Goal: Communication & Community: Share content

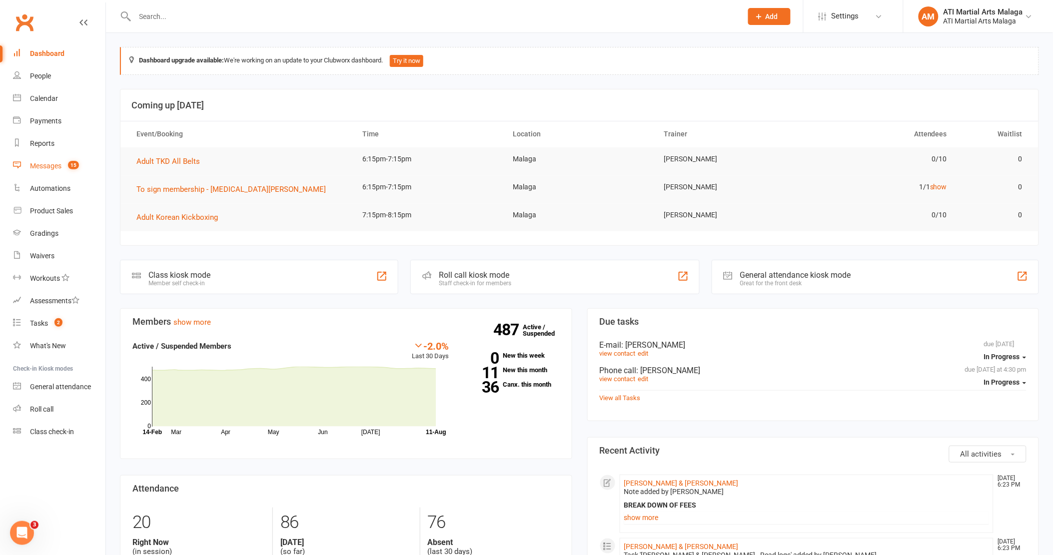
click at [47, 167] on div "Messages" at bounding box center [45, 166] width 31 height 8
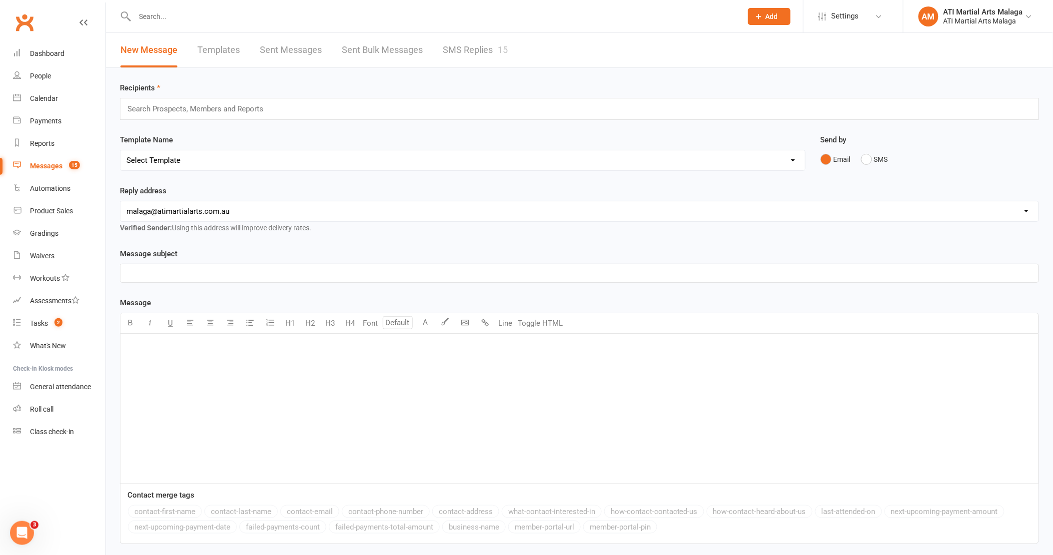
click at [472, 50] on link "SMS Replies 15" at bounding box center [475, 50] width 65 height 34
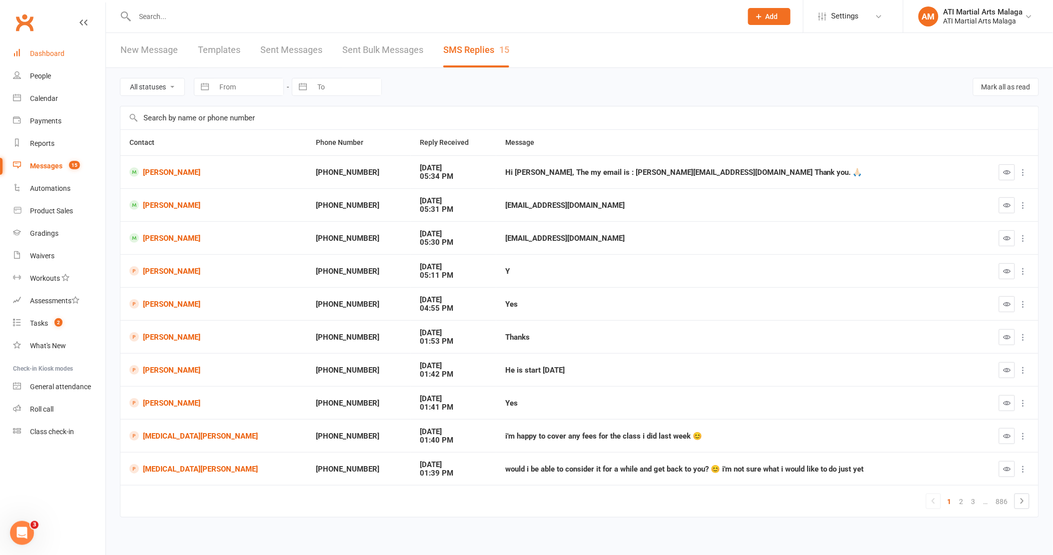
click at [44, 56] on div "Dashboard" at bounding box center [47, 53] width 34 height 8
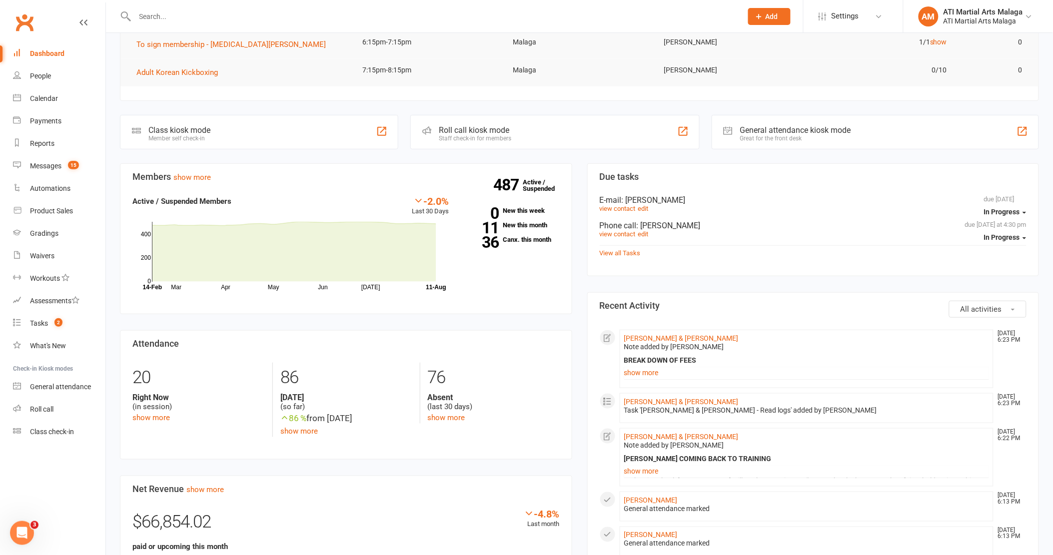
scroll to position [222, 0]
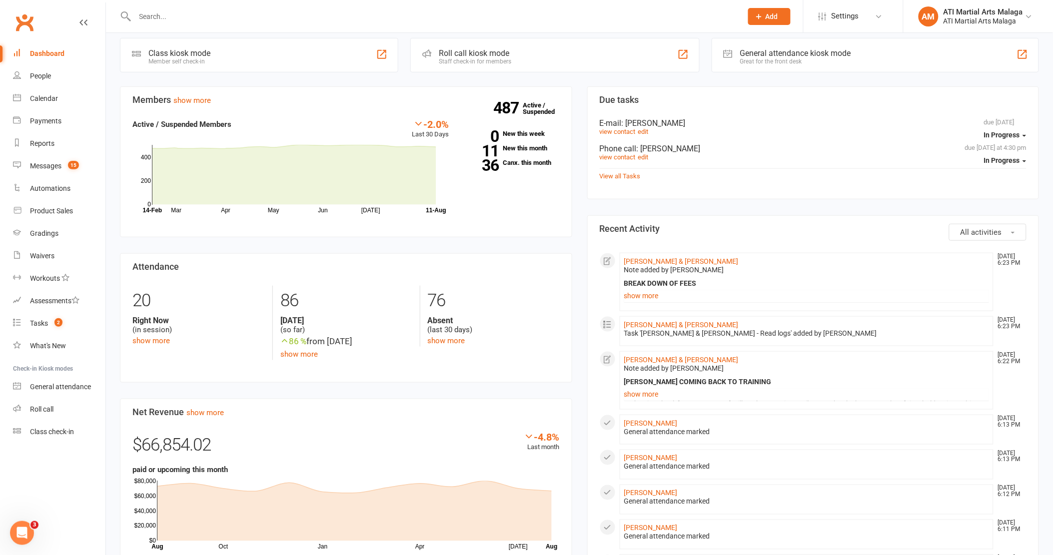
click at [577, 244] on div "Members show more -2.0% Last 30 Days Active / Suspended Members Mar Apr May Jun…" at bounding box center [345, 427] width 467 height 682
click at [659, 301] on link "show more" at bounding box center [806, 296] width 365 height 14
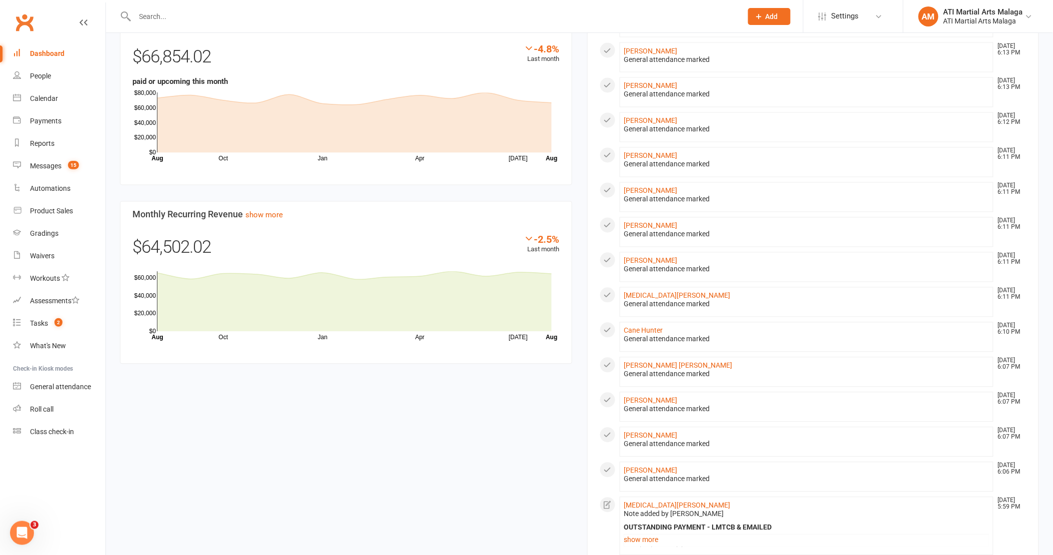
scroll to position [611, 0]
click at [635, 334] on link "Cane Hunter" at bounding box center [643, 330] width 39 height 8
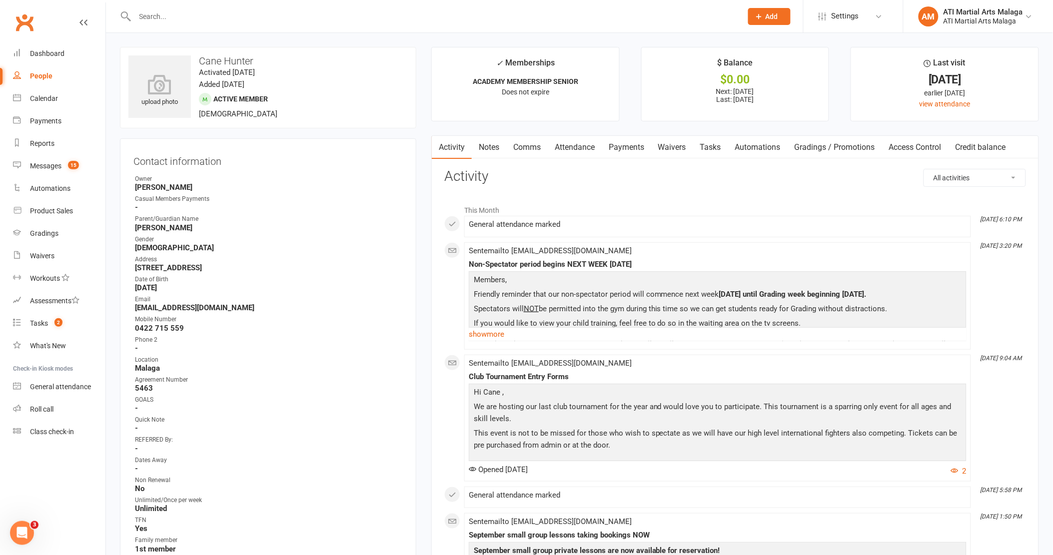
click at [41, 45] on link "Dashboard" at bounding box center [59, 53] width 92 height 22
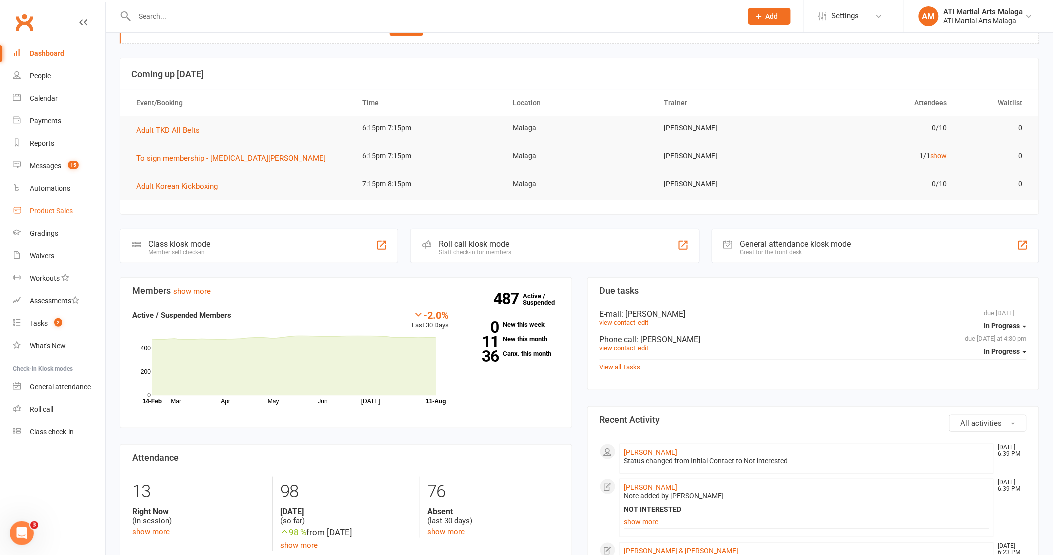
scroll to position [55, 0]
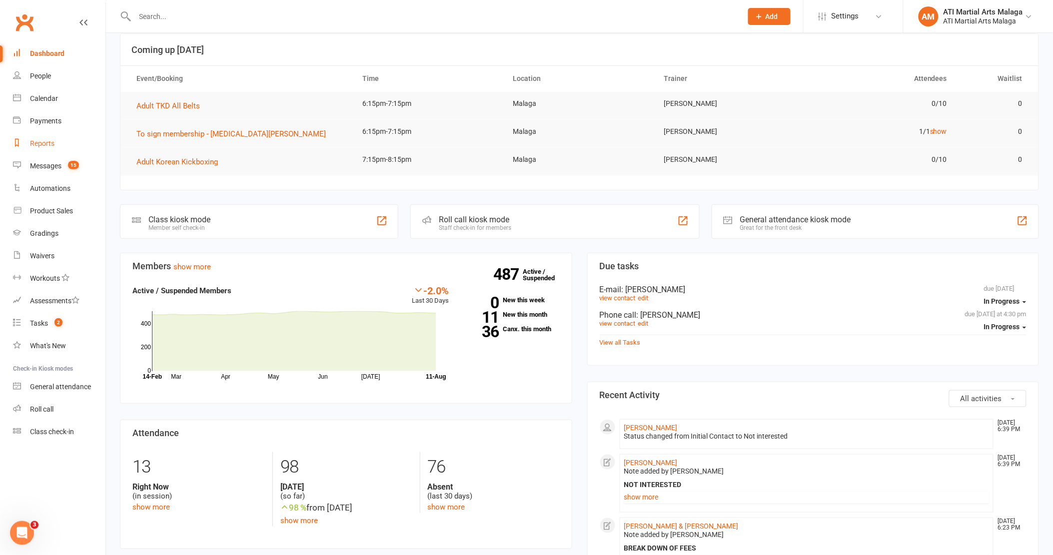
click at [52, 138] on link "Reports" at bounding box center [59, 143] width 92 height 22
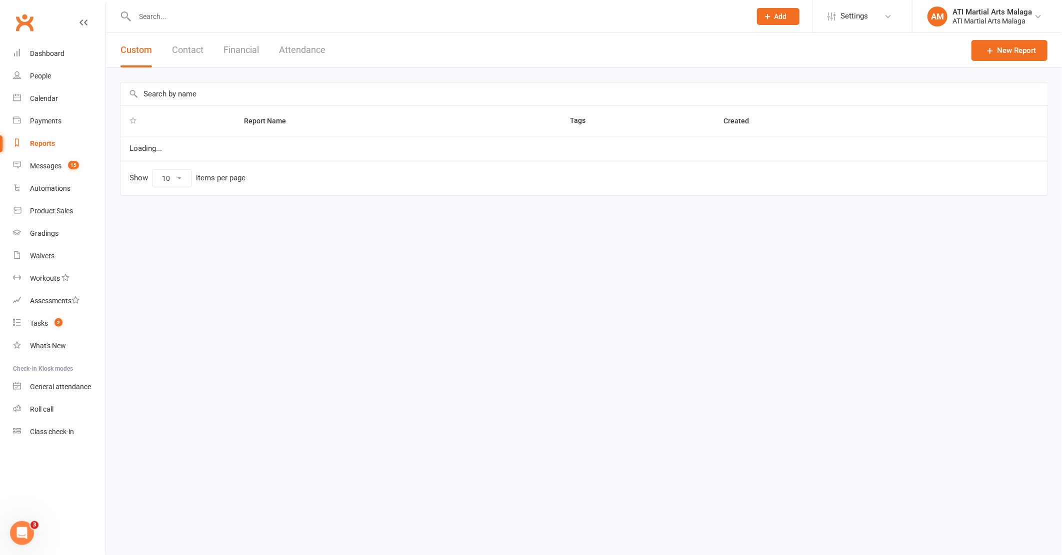
select select "100"
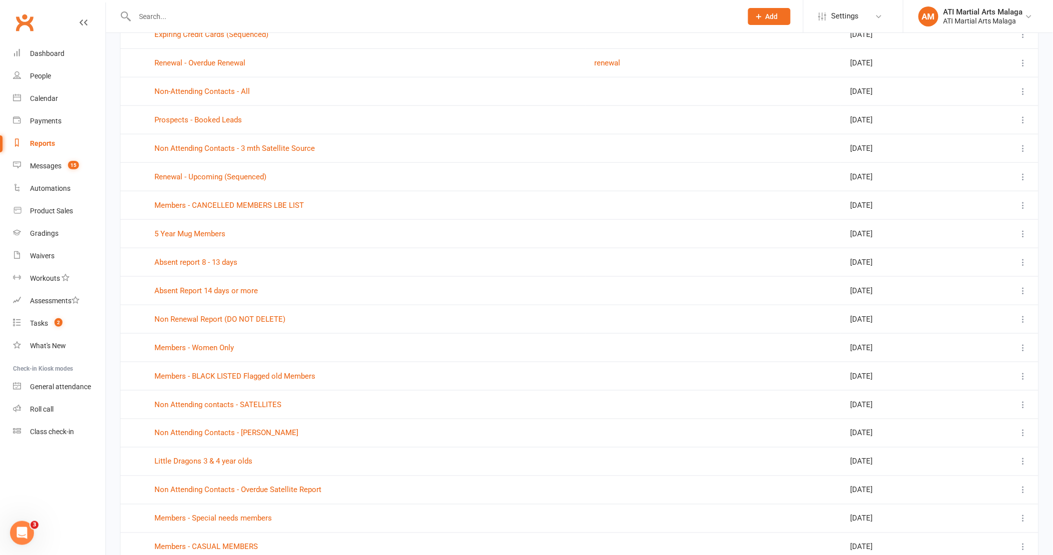
scroll to position [277, 0]
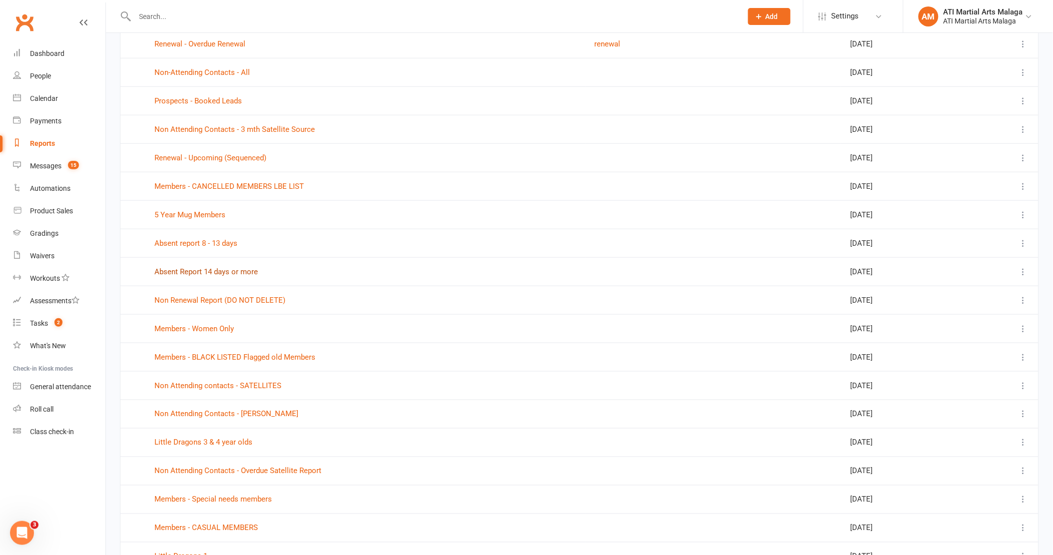
click at [210, 276] on link "Absent Report 14 days or more" at bounding box center [205, 271] width 103 height 9
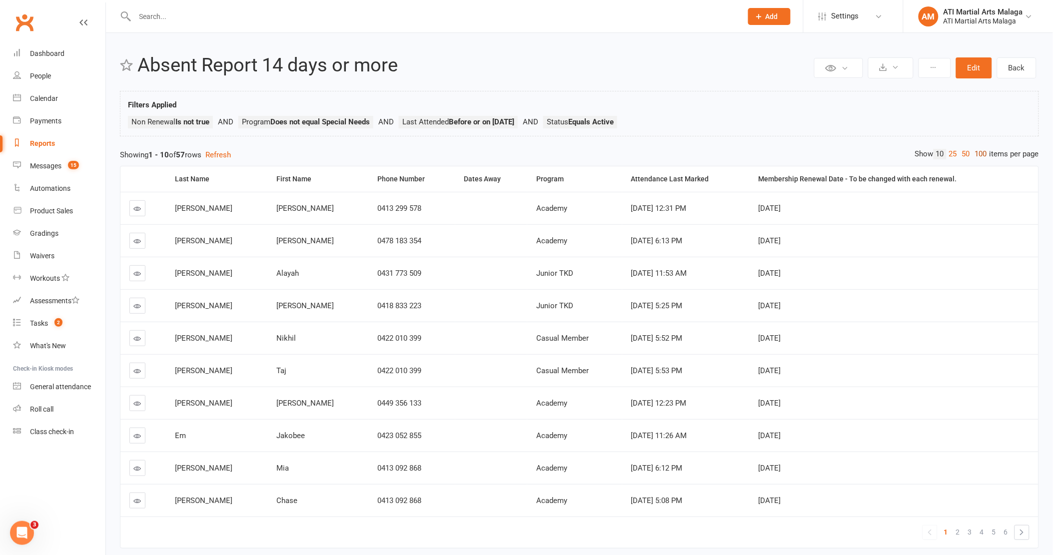
click at [975, 152] on link "100" at bounding box center [981, 154] width 17 height 10
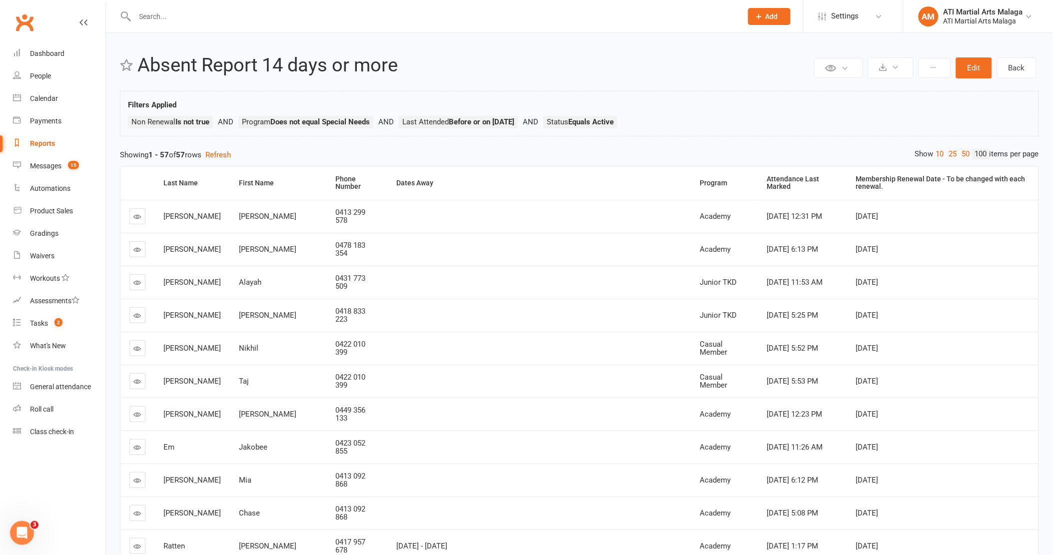
click at [362, 18] on input "text" at bounding box center [433, 16] width 603 height 14
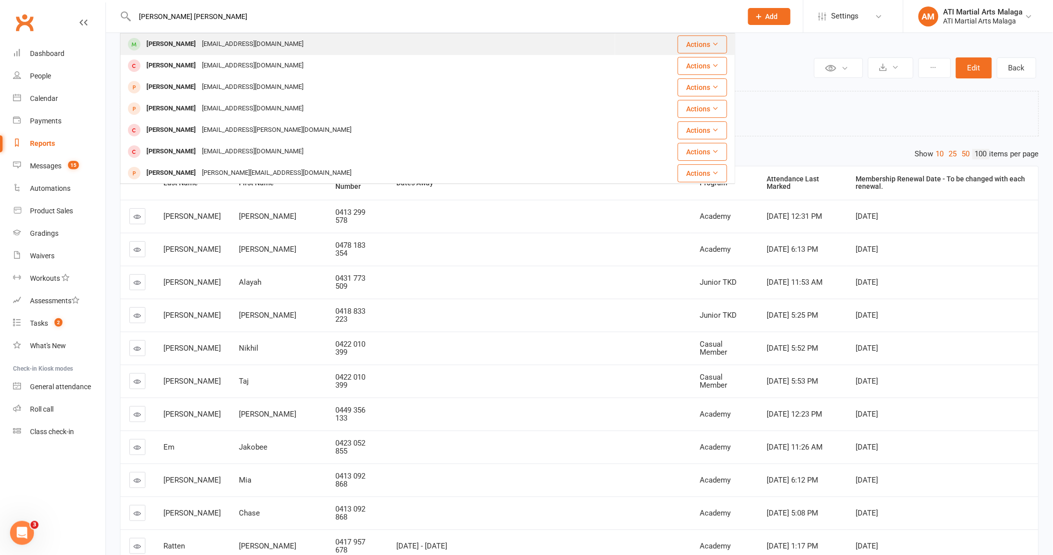
type input "[PERSON_NAME] [PERSON_NAME]"
click at [229, 37] on div "[EMAIL_ADDRESS][DOMAIN_NAME]" at bounding box center [252, 44] width 107 height 14
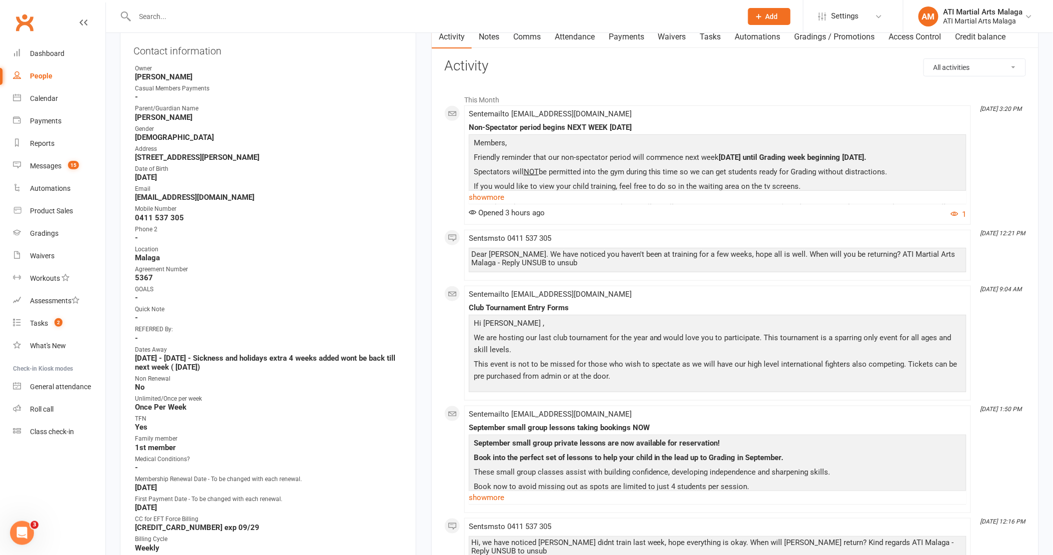
scroll to position [111, 0]
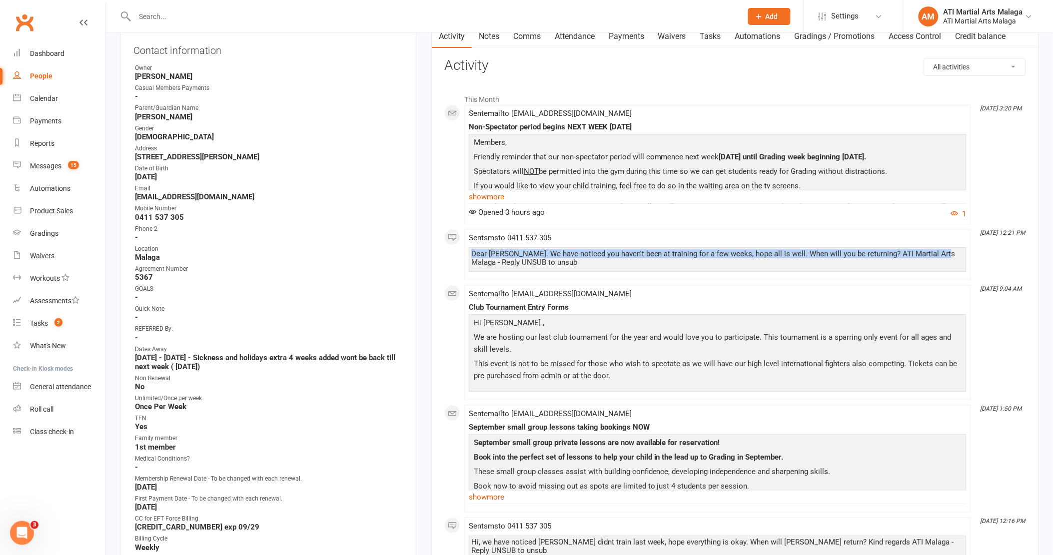
drag, startPoint x: 473, startPoint y: 254, endPoint x: 939, endPoint y: 255, distance: 465.8
click at [939, 255] on div "Dear [PERSON_NAME]. We have noticed you haven't been at training for a few week…" at bounding box center [717, 258] width 493 height 17
copy div "Dear [PERSON_NAME]. We have noticed you haven't been at training for a few week…"
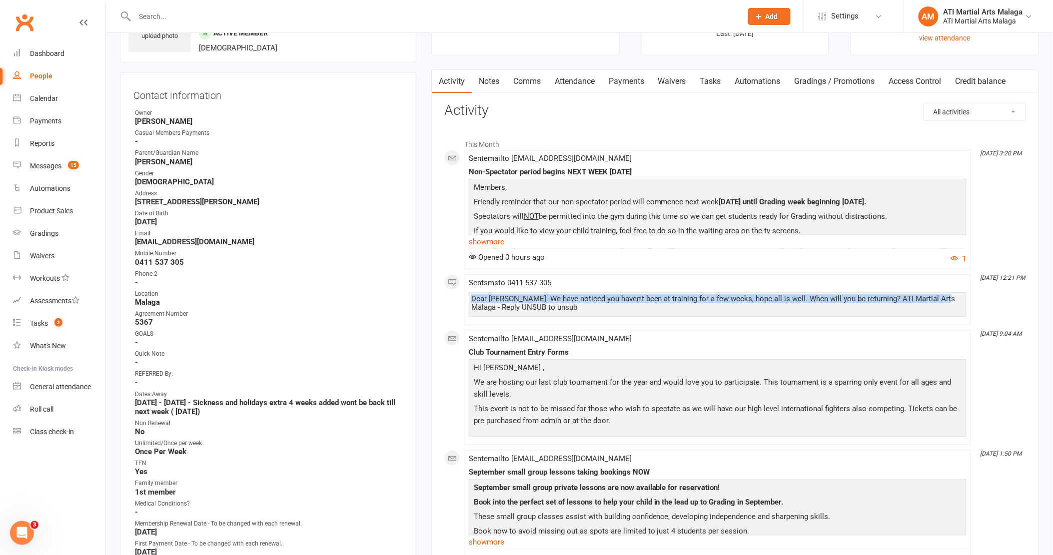
scroll to position [0, 0]
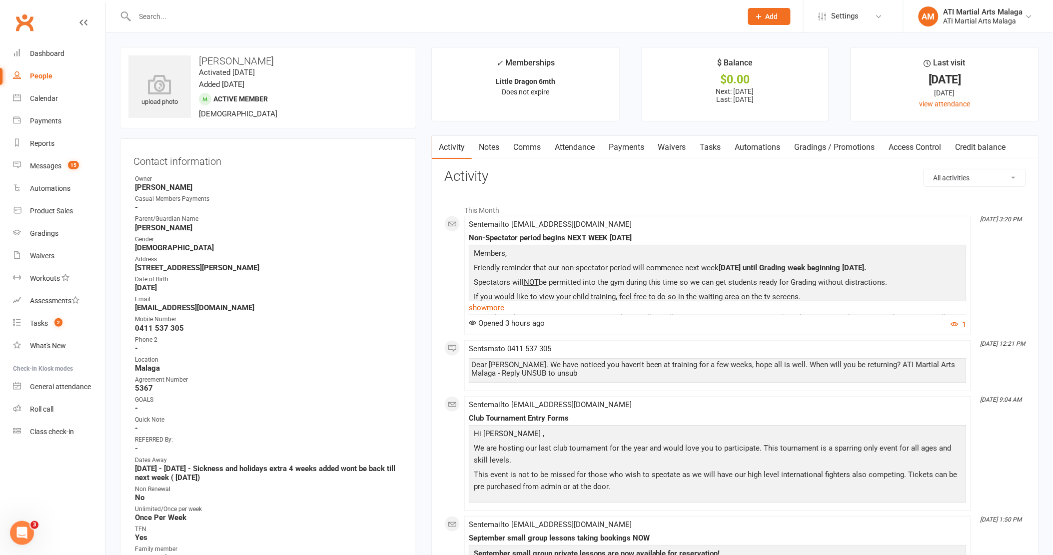
click at [241, 18] on input "text" at bounding box center [433, 16] width 603 height 14
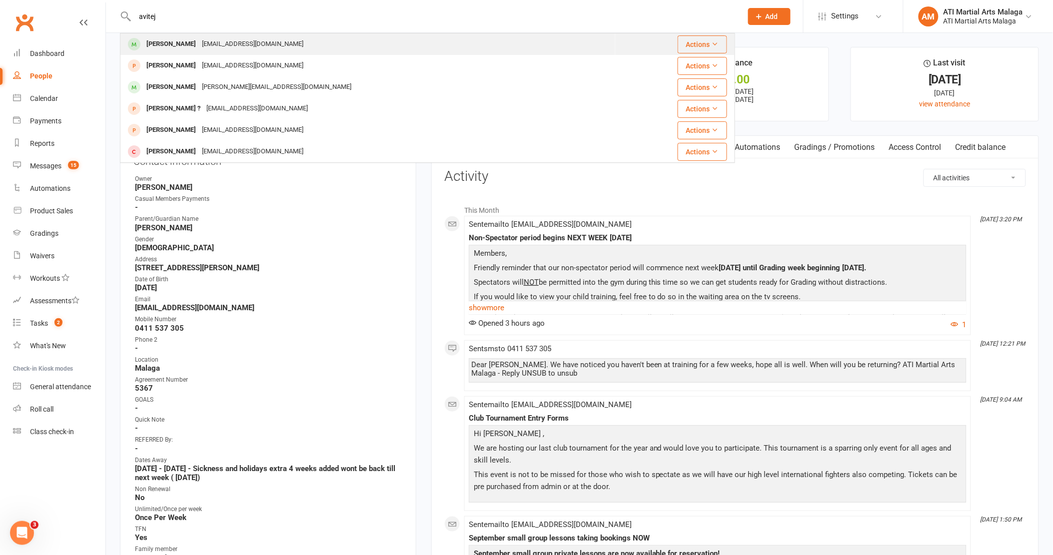
type input "avitej"
click at [255, 40] on div "[PERSON_NAME] [PERSON_NAME][EMAIL_ADDRESS][DOMAIN_NAME]" at bounding box center [368, 44] width 494 height 20
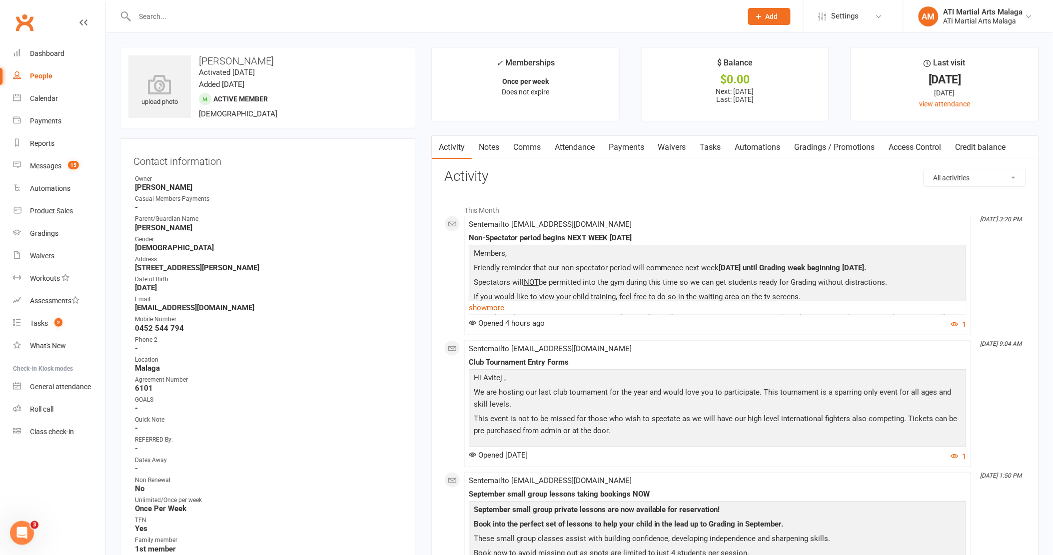
click at [497, 153] on link "Notes" at bounding box center [489, 147] width 34 height 23
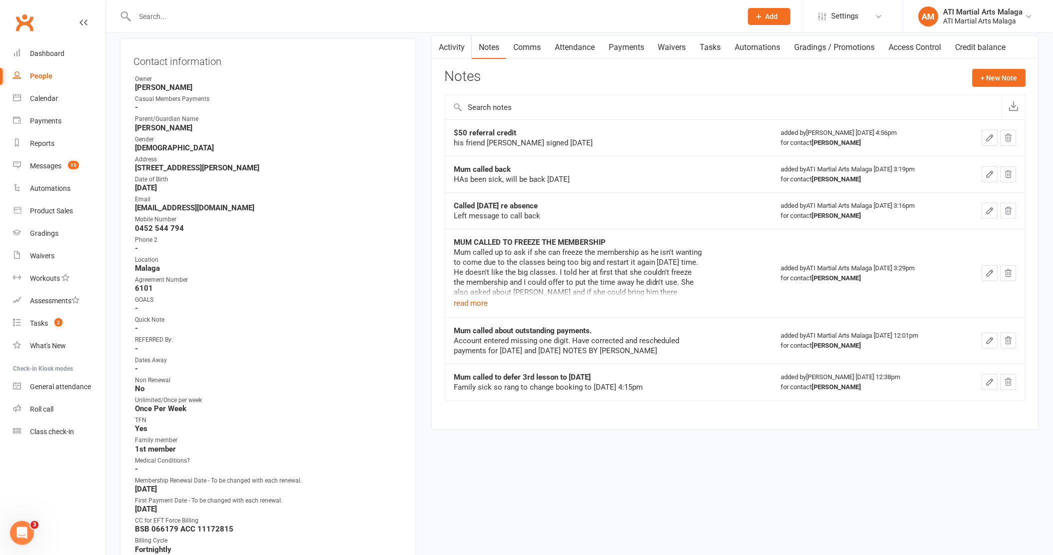
scroll to position [166, 0]
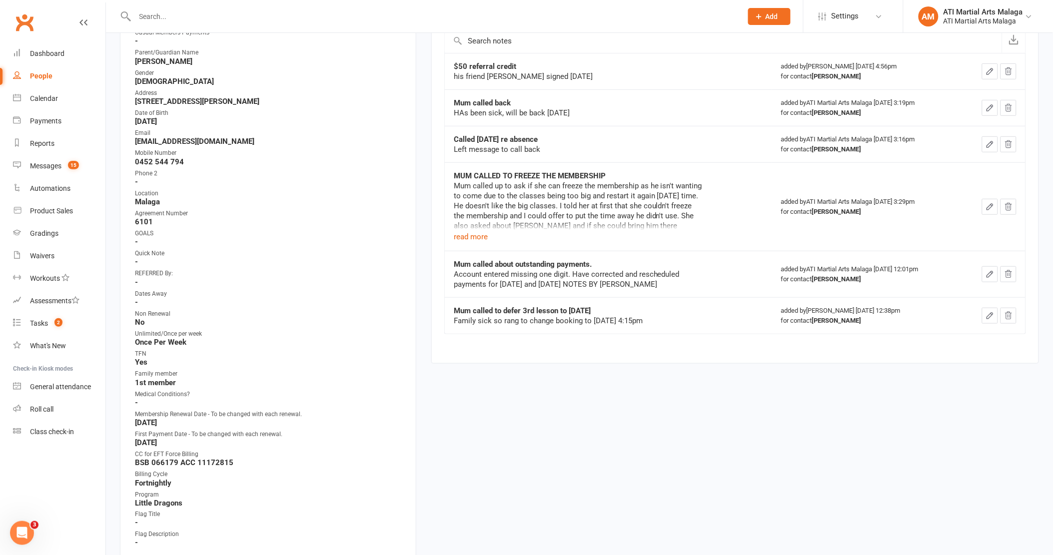
click at [424, 246] on main "✓ Memberships Once per week Does not expire $ Balance $0.00 Next: [DATE] Last: …" at bounding box center [735, 127] width 623 height 493
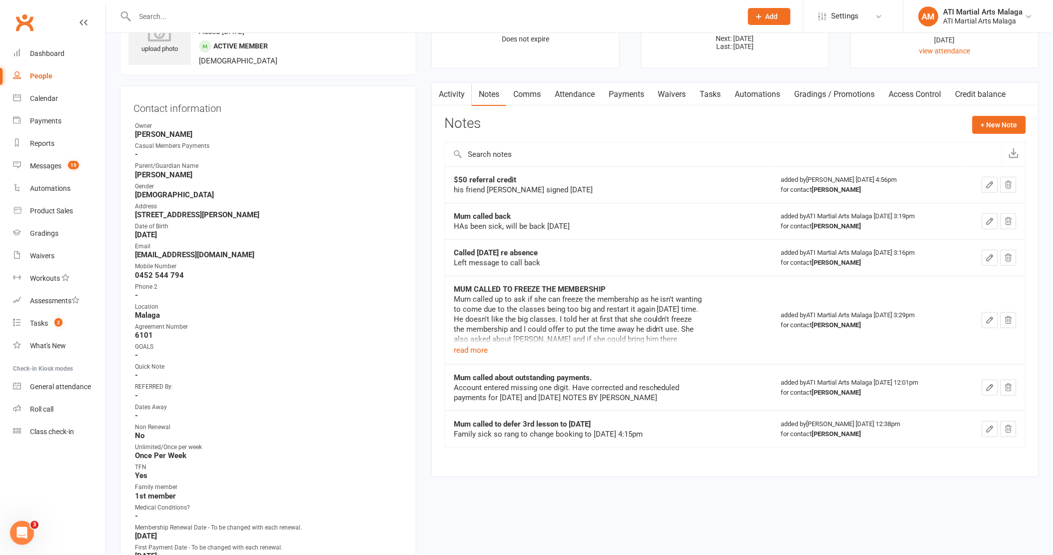
scroll to position [0, 0]
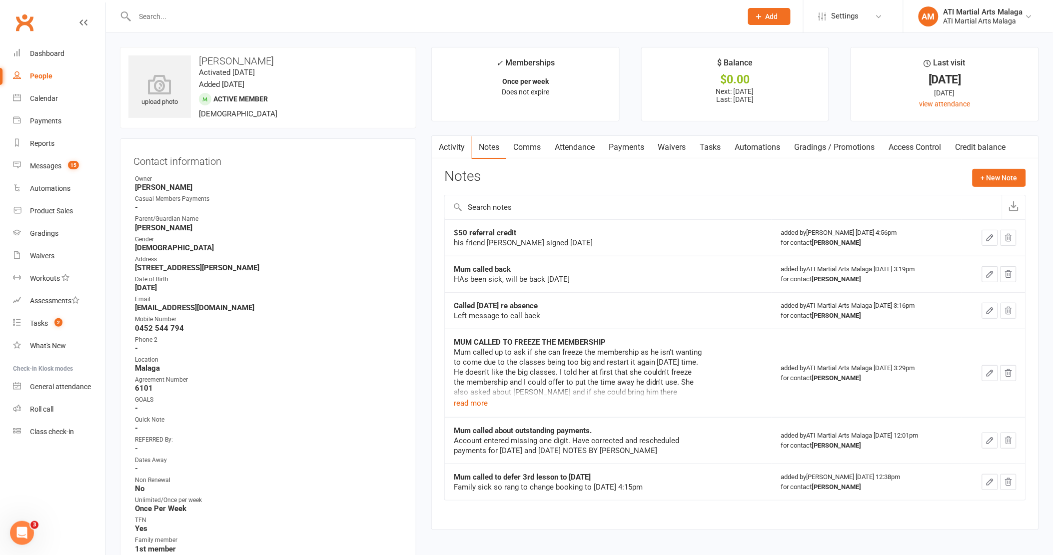
click at [531, 152] on link "Comms" at bounding box center [526, 147] width 41 height 23
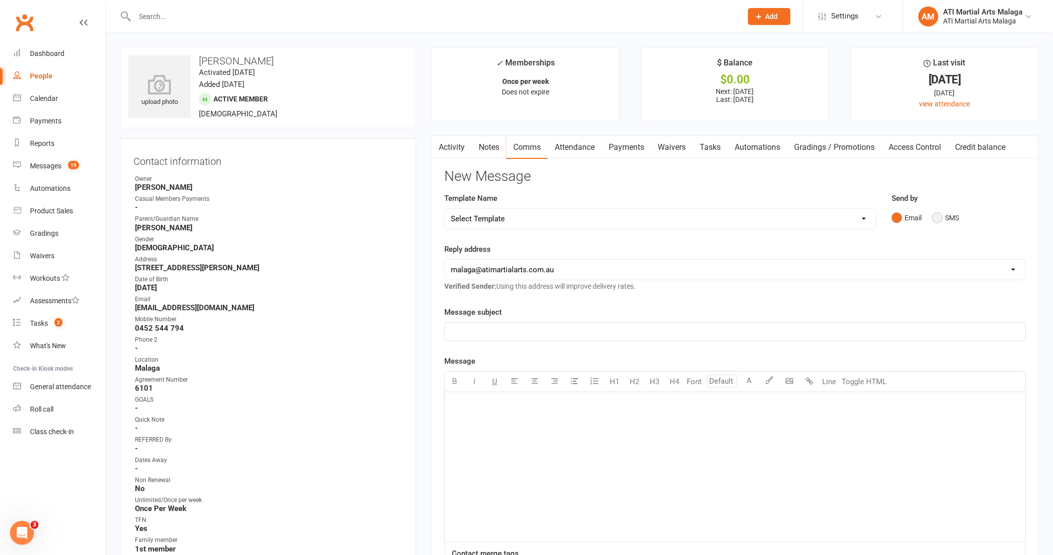
click at [939, 210] on button "SMS" at bounding box center [945, 217] width 27 height 19
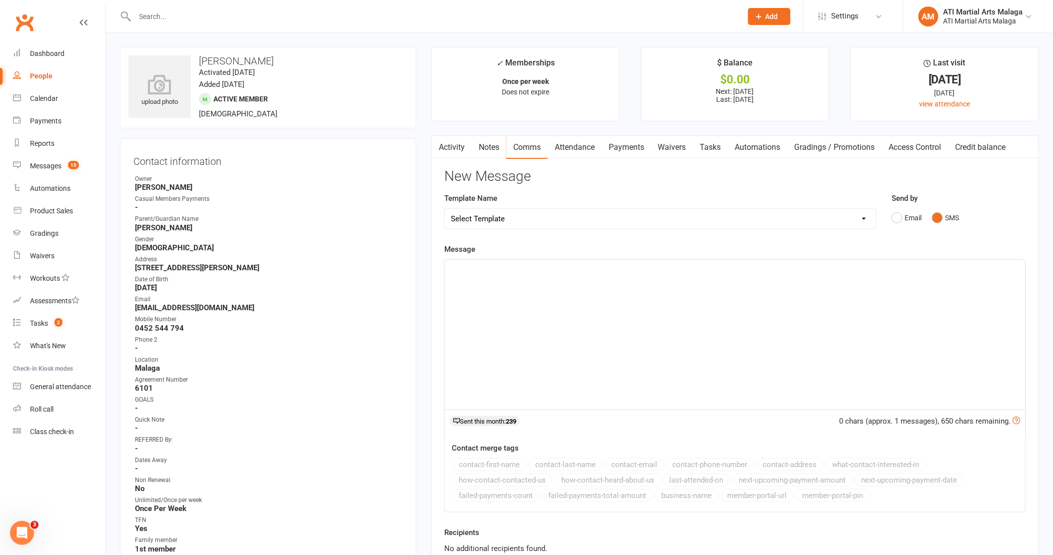
click at [851, 313] on div "﻿" at bounding box center [735, 335] width 581 height 150
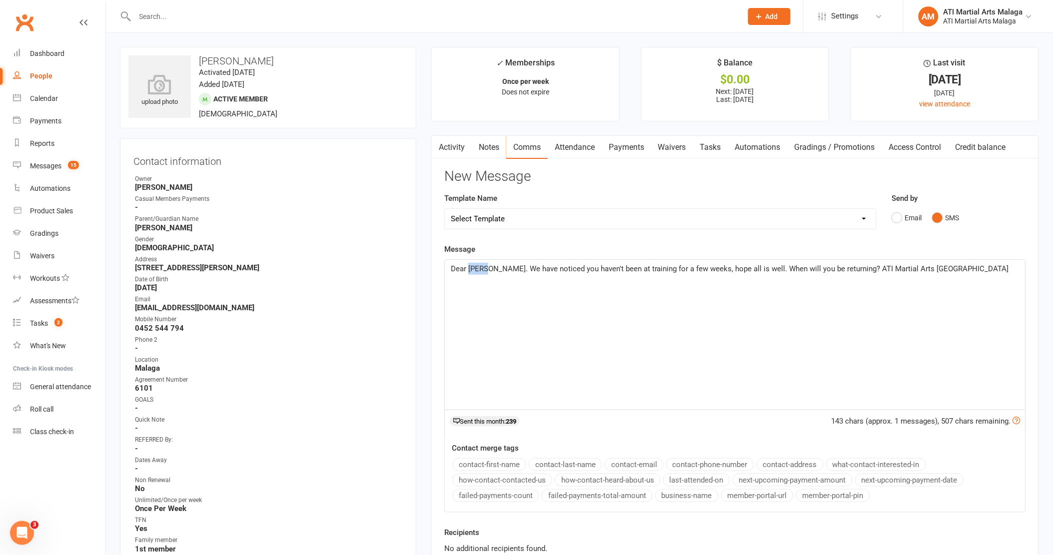
drag, startPoint x: 470, startPoint y: 269, endPoint x: 484, endPoint y: 266, distance: 14.2
click at [484, 266] on span "Dear [PERSON_NAME]. We have noticed you haven't been at training for a few week…" at bounding box center [730, 268] width 558 height 9
click at [489, 461] on button "contact-first-name" at bounding box center [489, 464] width 74 height 13
click at [793, 273] on p "Dear ﻿ {contact-first-name} . We have noticed you haven't been at training for …" at bounding box center [735, 275] width 569 height 24
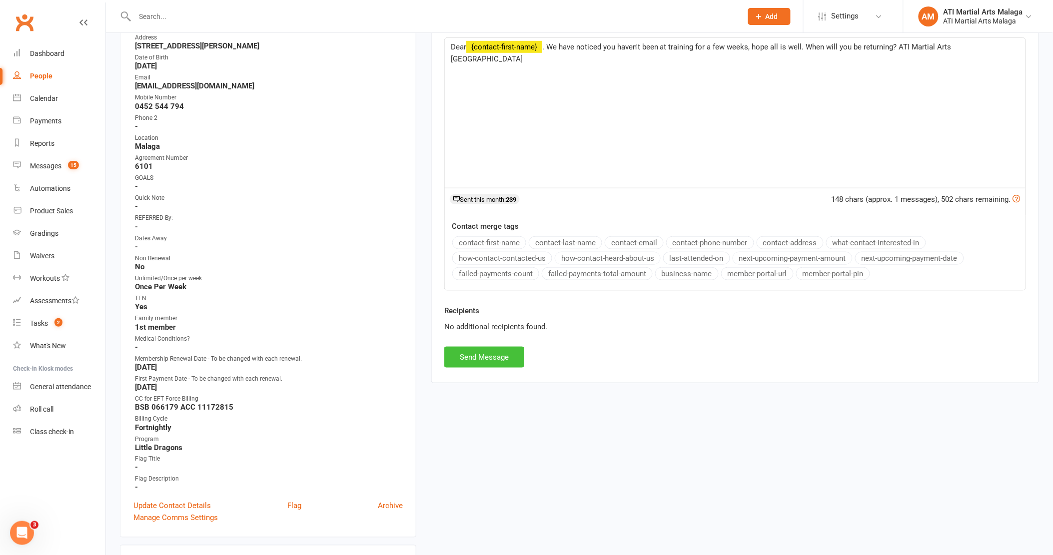
click at [483, 359] on button "Send Message" at bounding box center [484, 357] width 80 height 21
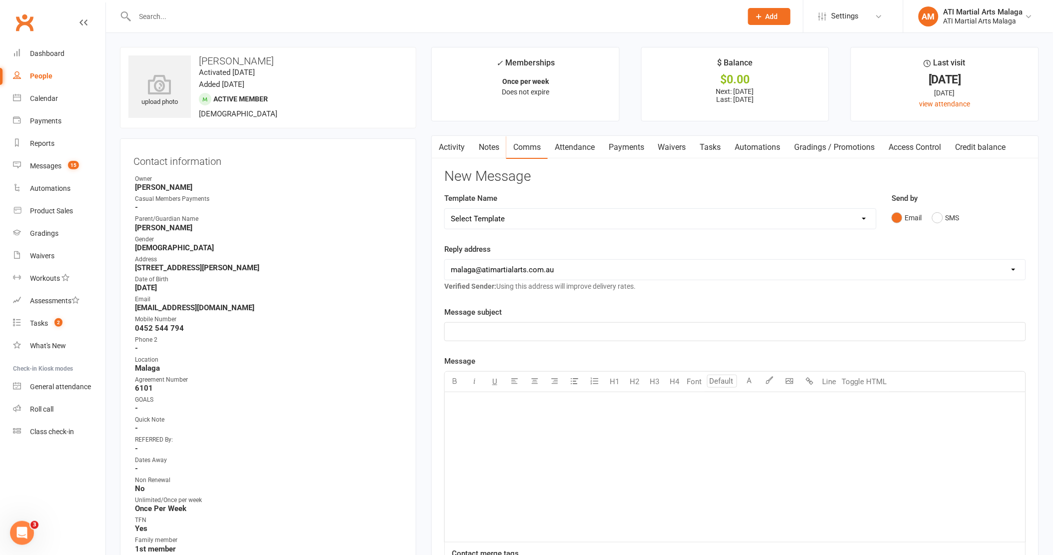
click at [272, 11] on input "text" at bounding box center [433, 16] width 603 height 14
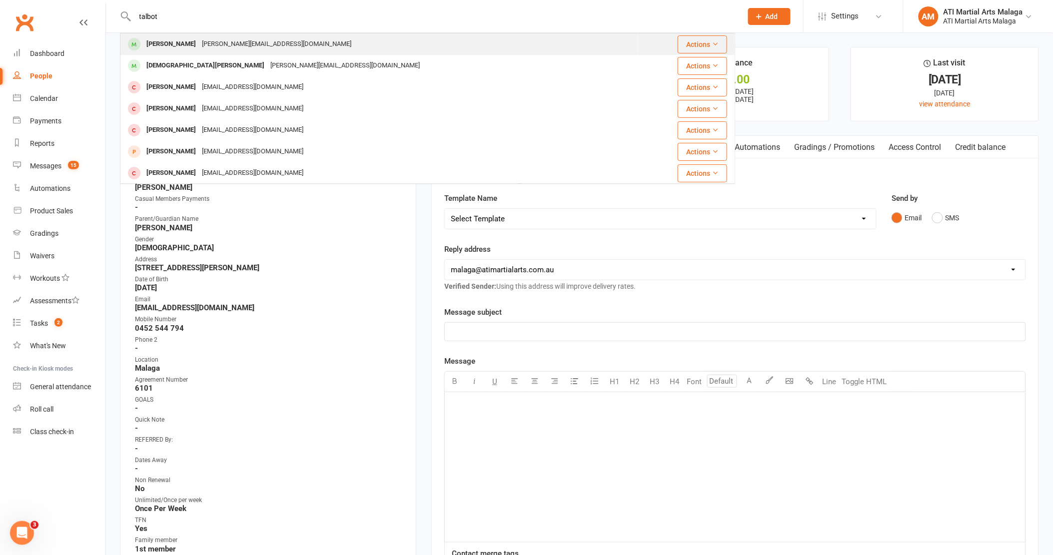
type input "talbot"
click at [245, 45] on div "[PERSON_NAME][EMAIL_ADDRESS][DOMAIN_NAME]" at bounding box center [276, 44] width 155 height 14
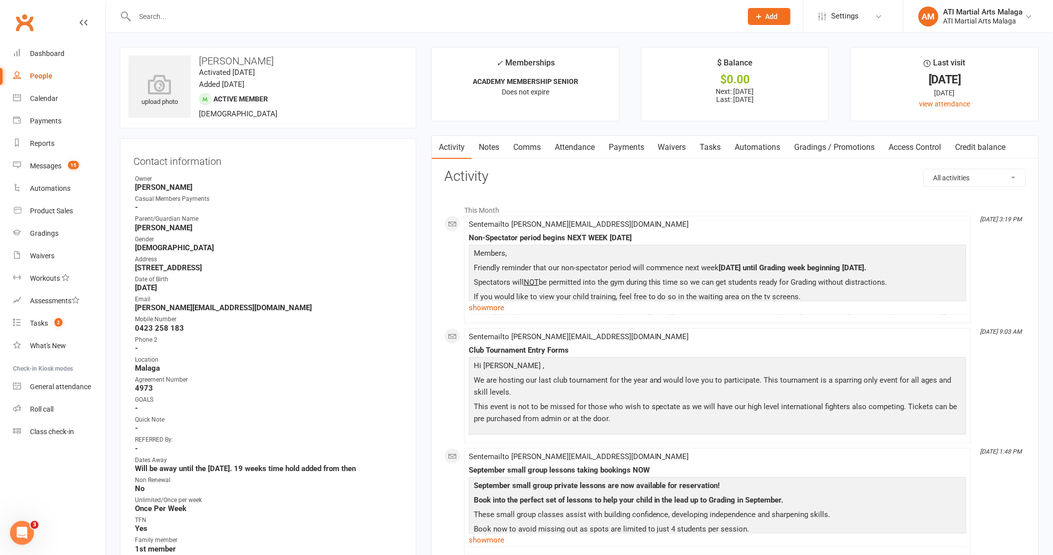
click at [495, 151] on link "Notes" at bounding box center [489, 147] width 34 height 23
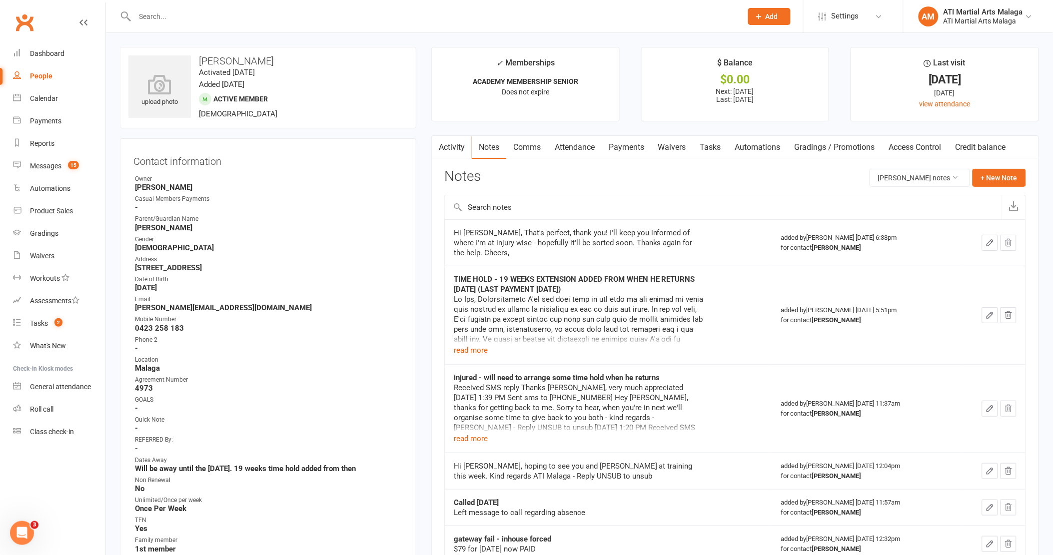
click at [239, 18] on input "text" at bounding box center [433, 16] width 603 height 14
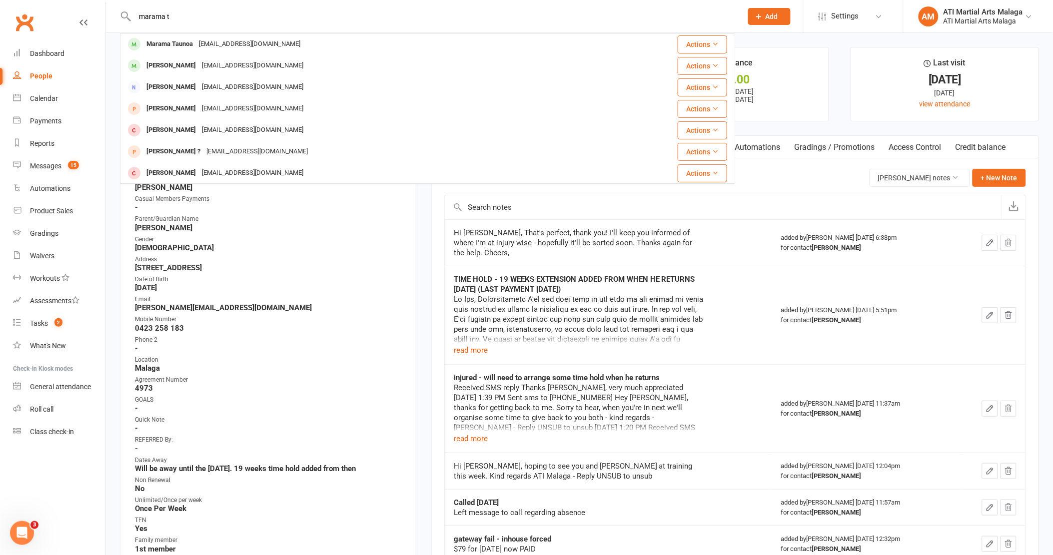
type input "marama t"
click at [236, 46] on div "[EMAIL_ADDRESS][DOMAIN_NAME]" at bounding box center [249, 44] width 107 height 14
